Goal: Task Accomplishment & Management: Complete application form

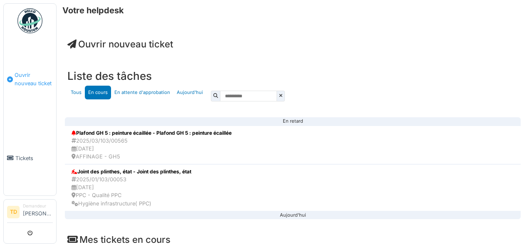
click at [22, 84] on span "Ouvrir nouveau ticket" at bounding box center [34, 79] width 38 height 16
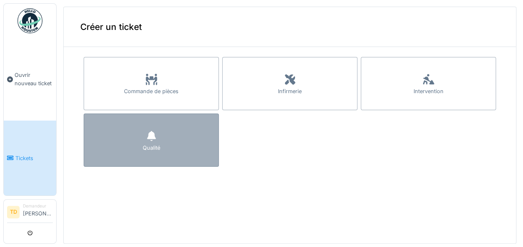
click at [148, 137] on icon at bounding box center [151, 136] width 9 height 10
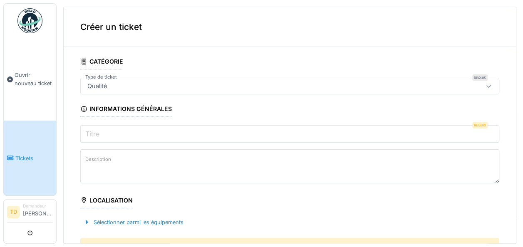
click at [103, 136] on input "Titre" at bounding box center [289, 133] width 419 height 17
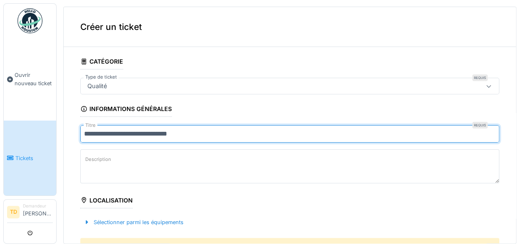
type input "**********"
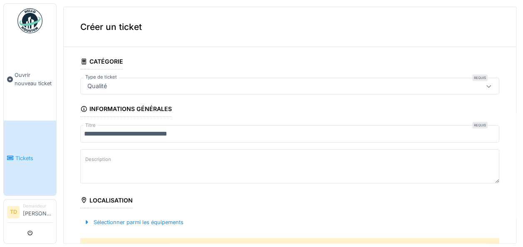
click at [104, 161] on label "Description" at bounding box center [98, 159] width 29 height 10
click at [104, 161] on textarea "Description" at bounding box center [289, 166] width 419 height 34
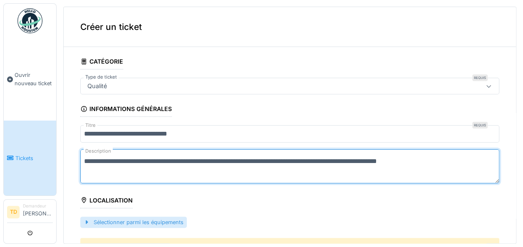
type textarea "**********"
click at [123, 222] on div "Sélectionner parmi les équipements" at bounding box center [133, 222] width 106 height 11
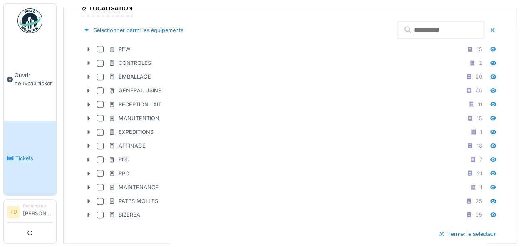
scroll to position [194, 0]
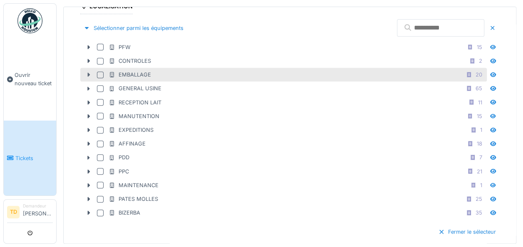
click at [88, 73] on icon at bounding box center [89, 75] width 2 height 4
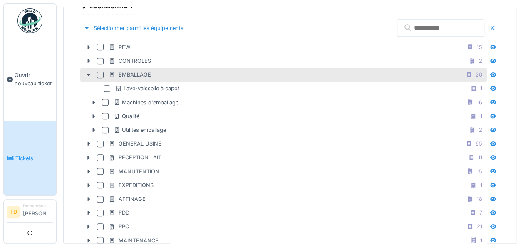
click at [100, 72] on div at bounding box center [100, 75] width 7 height 7
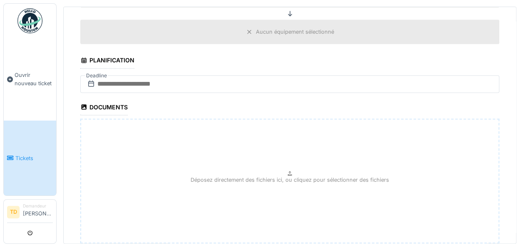
scroll to position [518, 0]
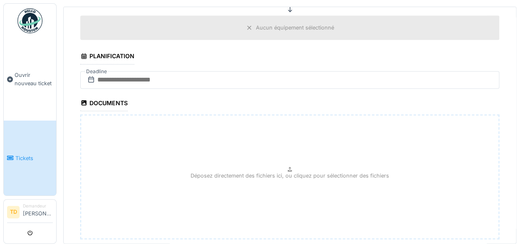
click at [256, 24] on div "Aucun équipement sélectionné" at bounding box center [295, 28] width 78 height 8
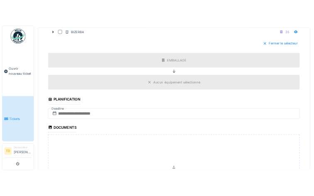
scroll to position [477, 0]
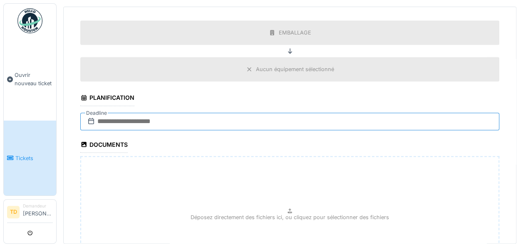
click at [146, 113] on input "text" at bounding box center [289, 121] width 419 height 17
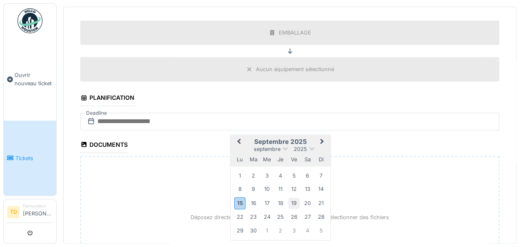
click at [293, 197] on div "19" at bounding box center [293, 202] width 11 height 11
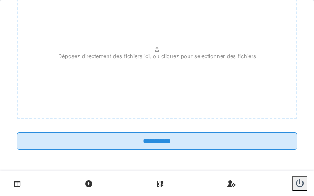
scroll to position [439, 0]
